Goal: Find specific page/section: Find specific page/section

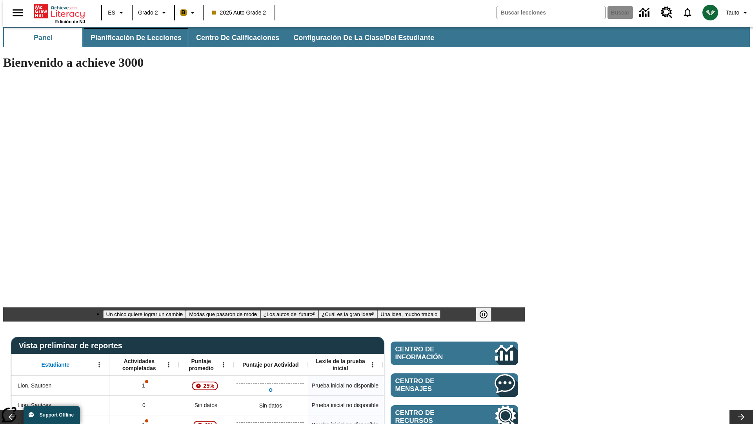
click at [131, 38] on span "Planificación de lecciones" at bounding box center [136, 37] width 91 height 9
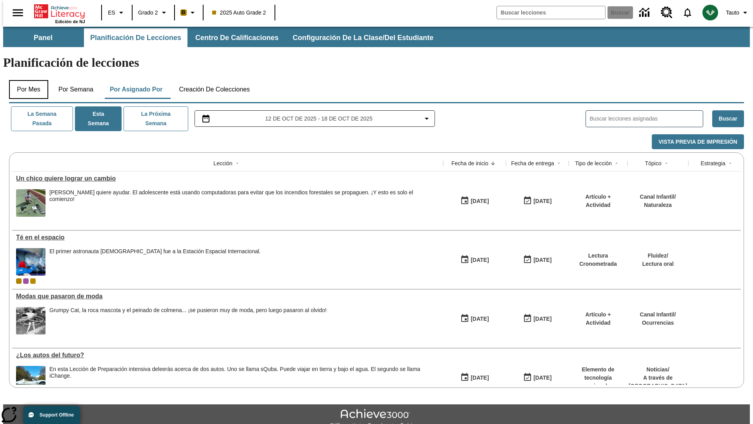
click at [25, 80] on button "Por mes" at bounding box center [28, 89] width 39 height 19
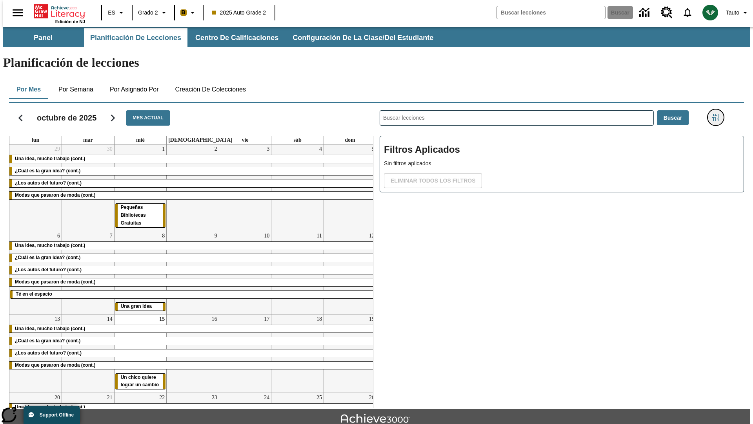
click at [718, 114] on icon "Menú lateral de filtros" at bounding box center [715, 117] width 7 height 7
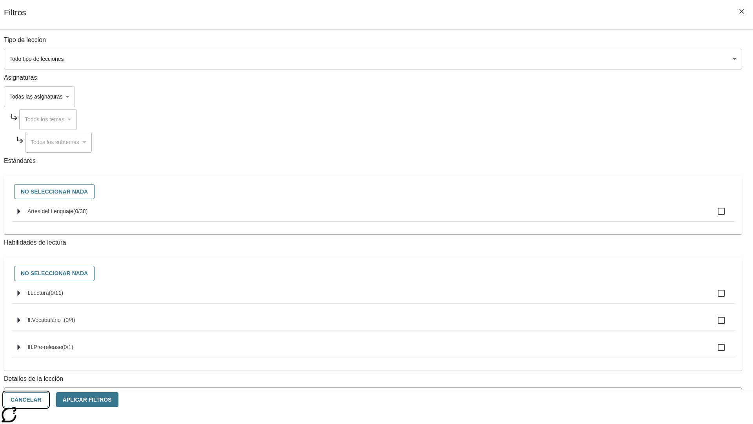
click at [48, 399] on button "Cancelar" at bounding box center [26, 399] width 44 height 15
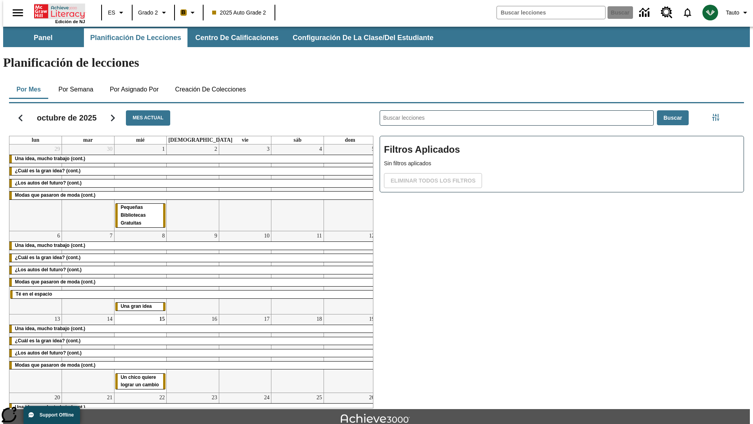
click at [56, 11] on icon "Portada" at bounding box center [60, 12] width 52 height 16
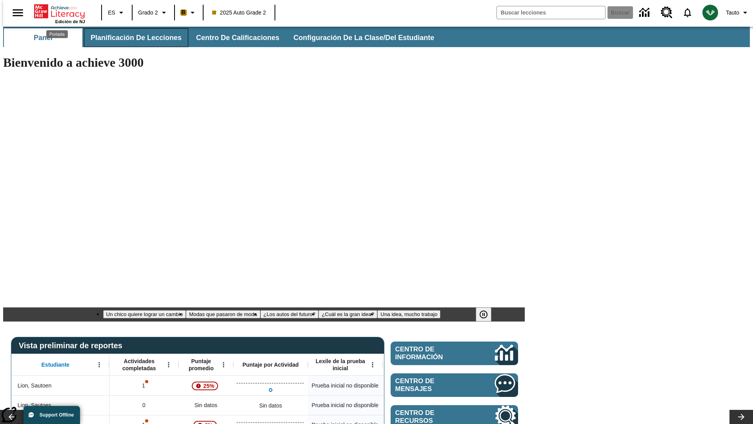
click at [131, 38] on span "Planificación de lecciones" at bounding box center [136, 37] width 91 height 9
